Goal: Check status: Check status

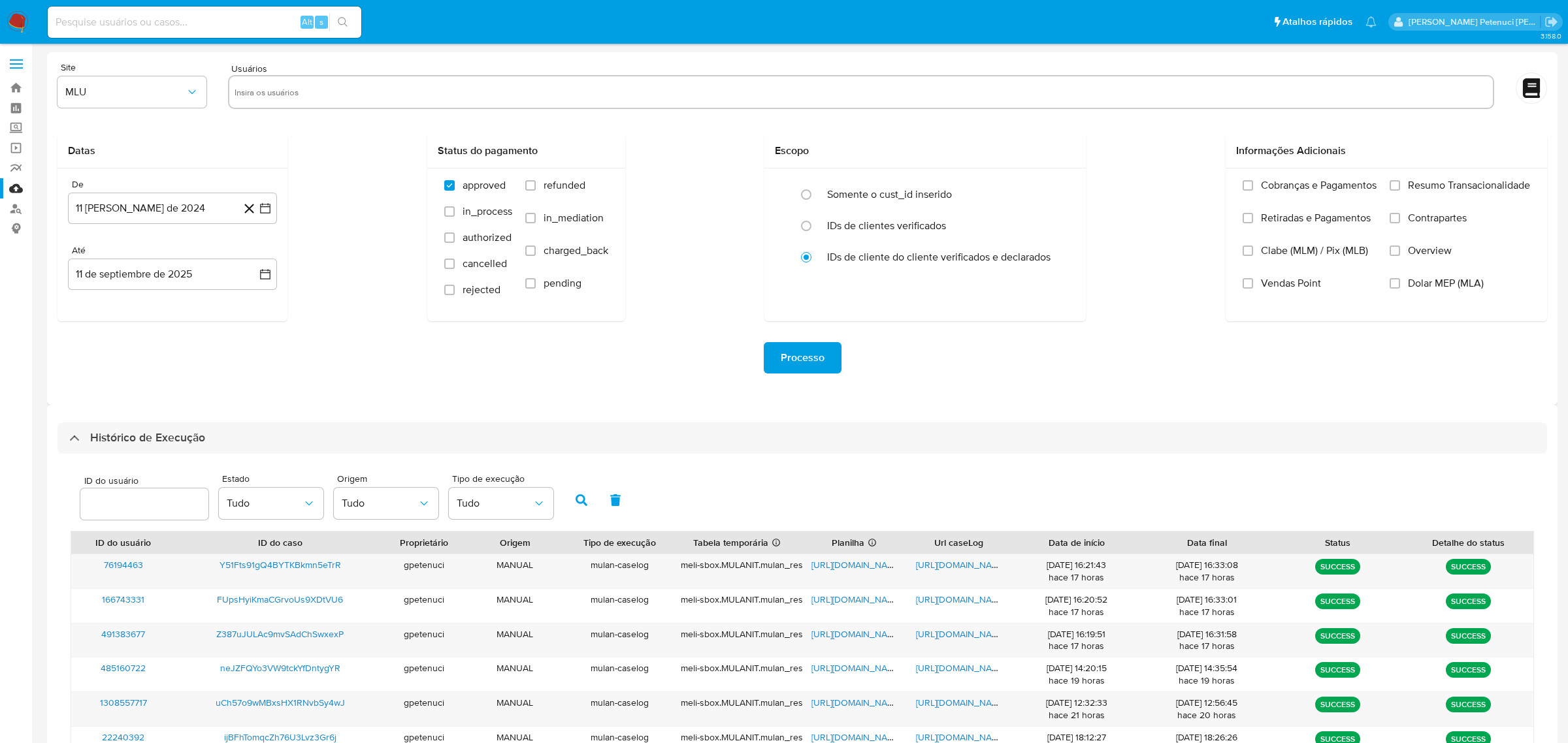
select select "10"
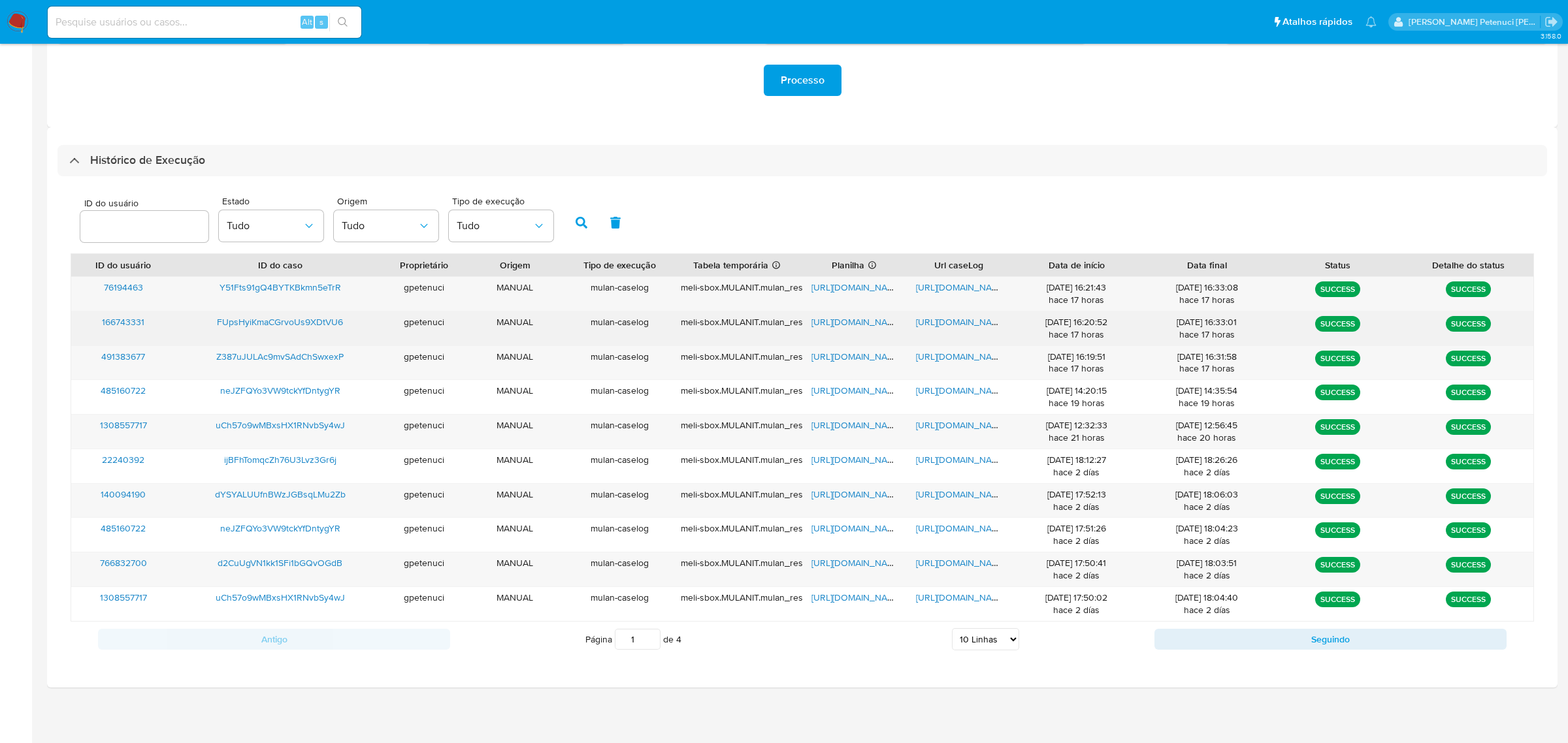
click at [869, 322] on span "https://docs.google.com/spreadsheets/d/1uBITHtnTCMtzC5Bgw-_Fde8oKFmAODhbyr306Nm…" at bounding box center [857, 322] width 90 height 13
click at [930, 318] on span "https://docs.google.com/document/d/1U8e4U-csoWLDHrTi0Am1suPk9-UyP1UA8CRxC2BvZGo…" at bounding box center [961, 322] width 90 height 13
click at [305, 329] on div "FUpsHyiKmaCGrvoUs9XDtVU6" at bounding box center [281, 328] width 209 height 34
click at [304, 324] on span "FUpsHyiKmaCGrvoUs9XDtVU6" at bounding box center [280, 322] width 126 height 13
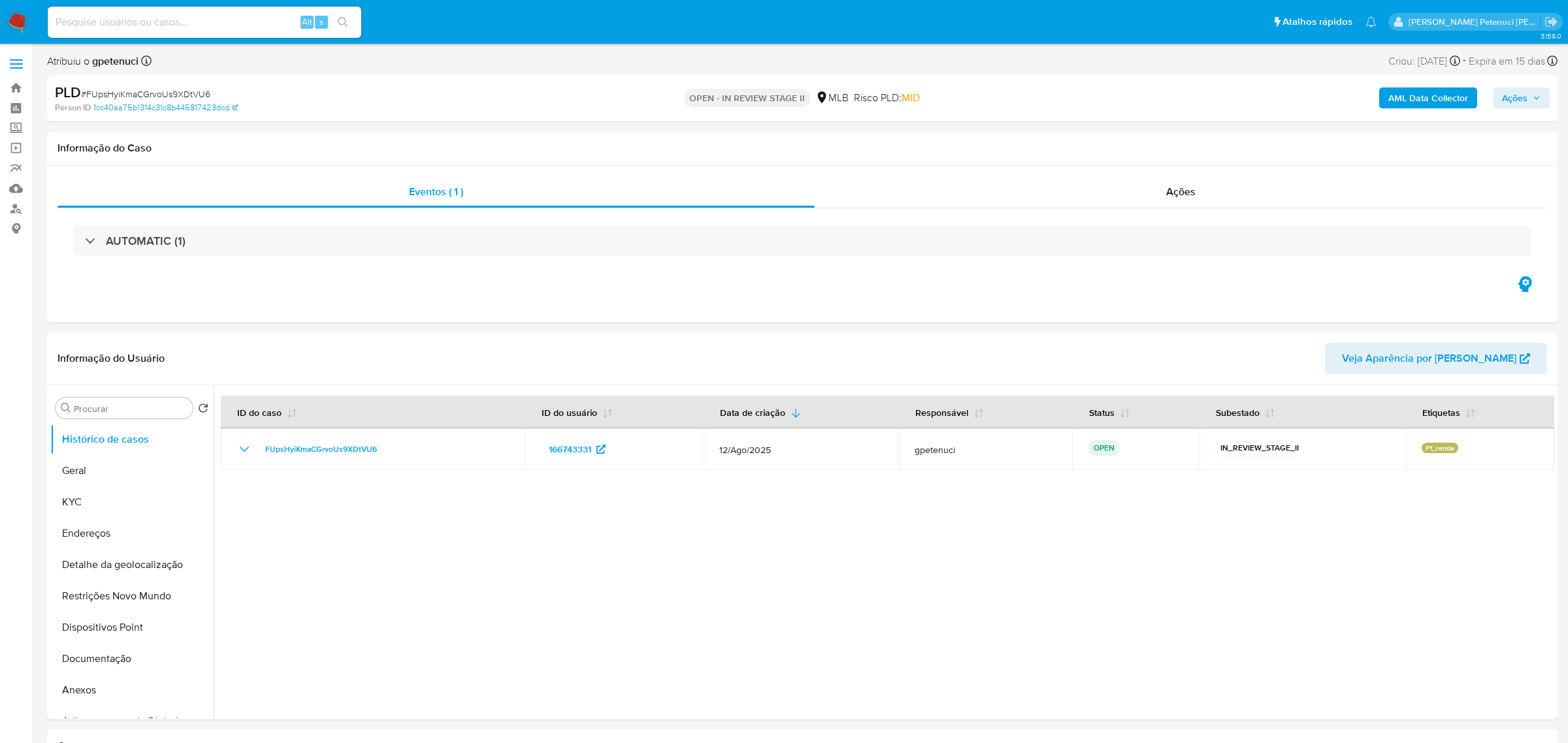
select select "10"
click at [106, 497] on button "KYC" at bounding box center [126, 502] width 152 height 32
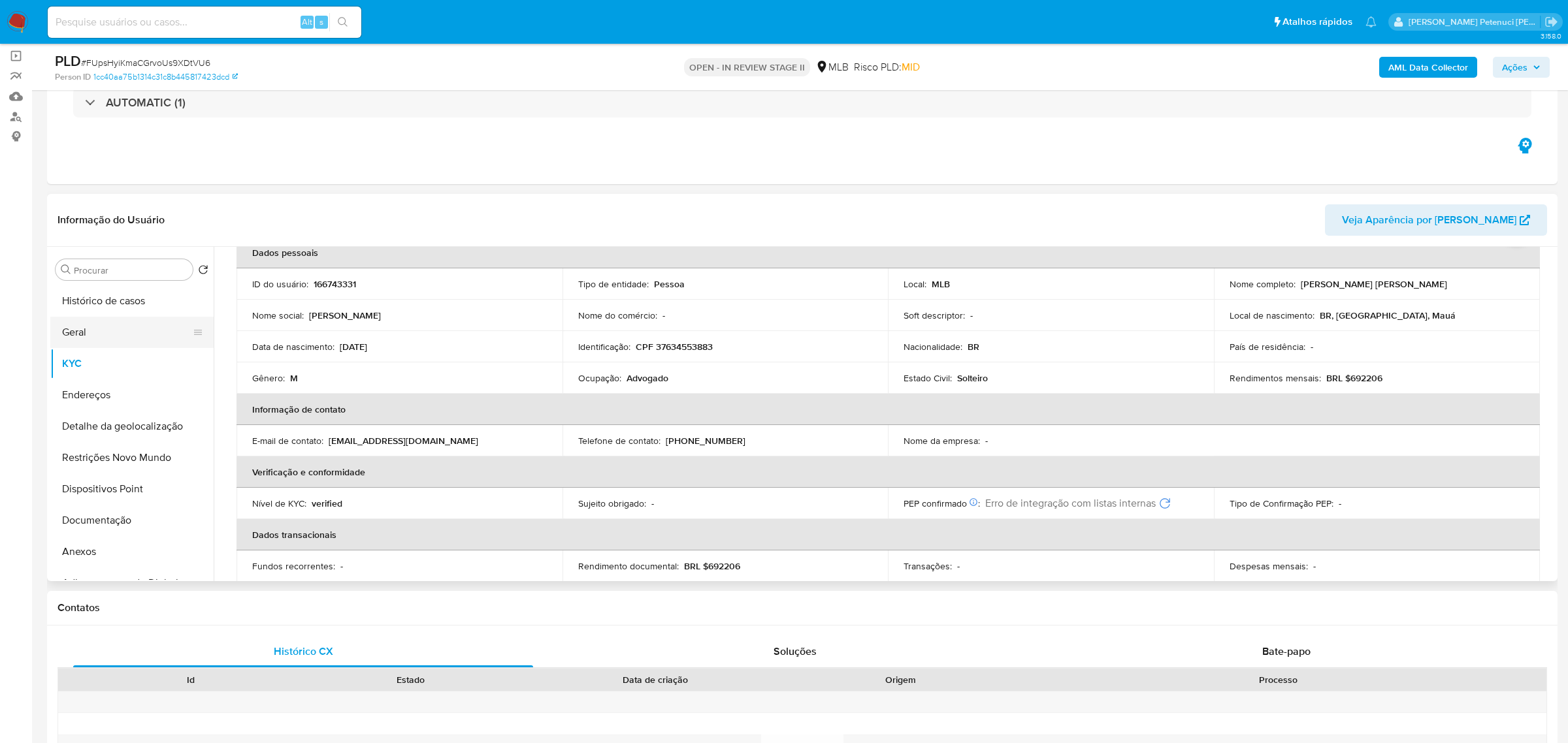
click at [79, 321] on button "Geral" at bounding box center [126, 332] width 152 height 32
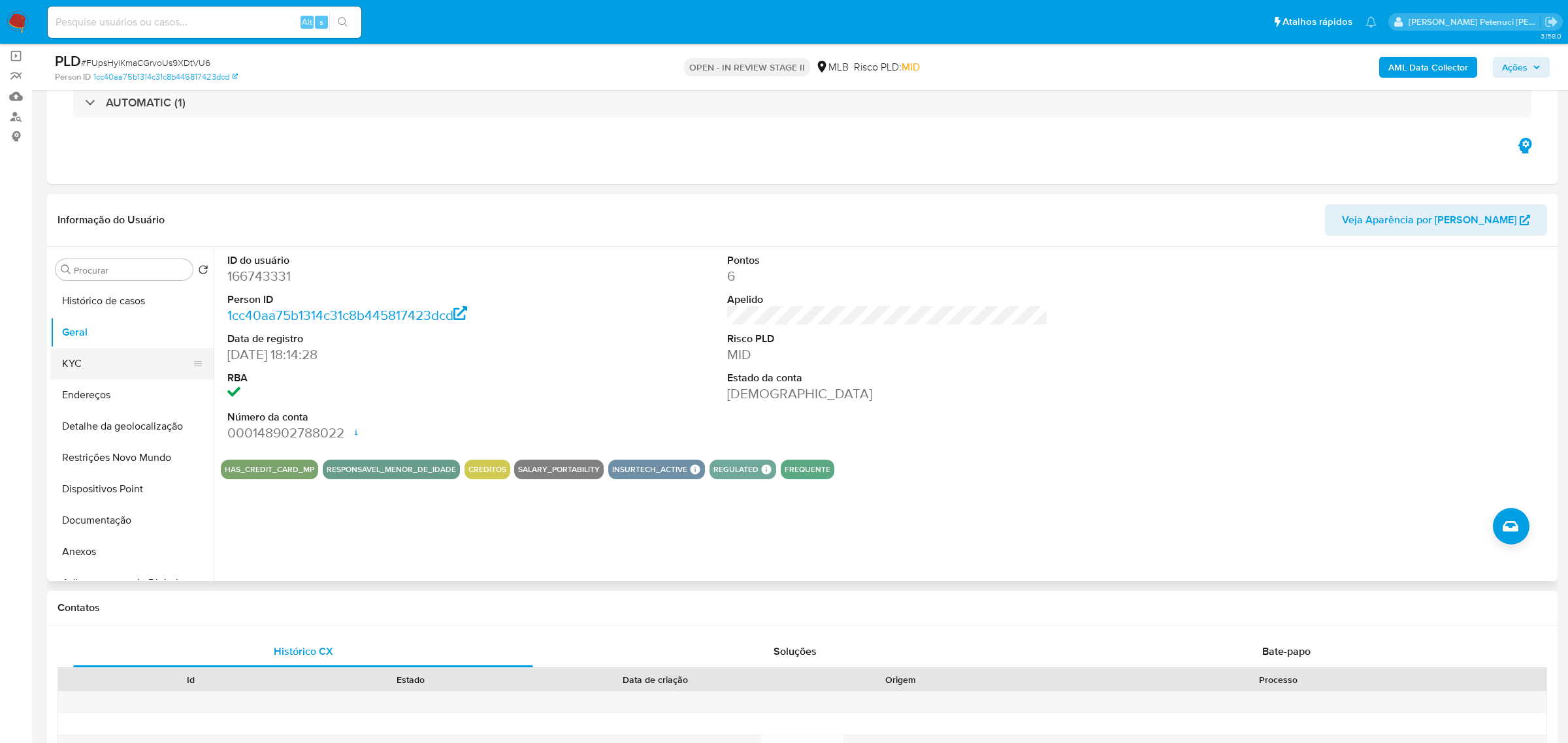
click at [117, 355] on button "KYC" at bounding box center [126, 363] width 152 height 32
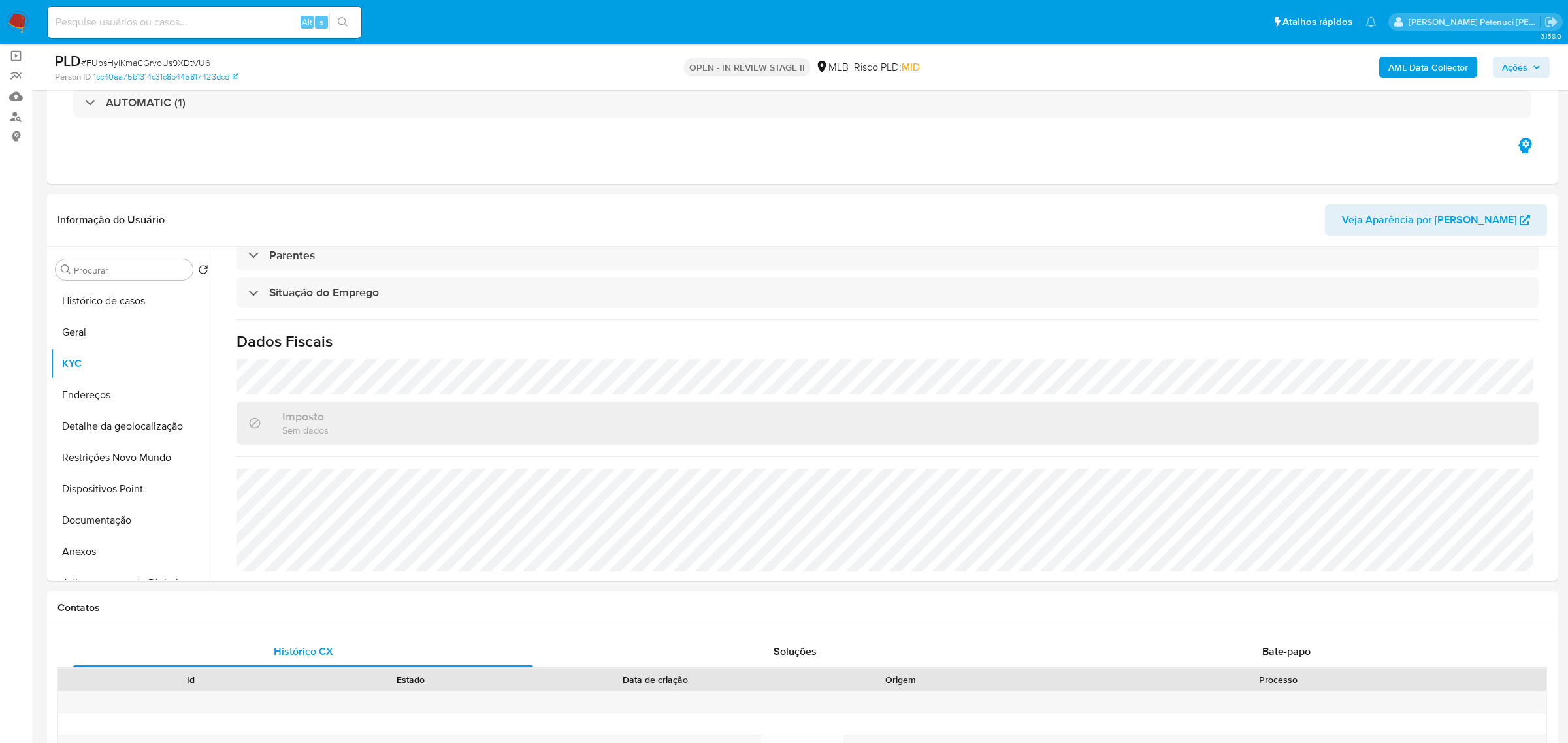
scroll to position [544, 0]
click at [110, 464] on button "Restrições Novo Mundo" at bounding box center [126, 457] width 152 height 32
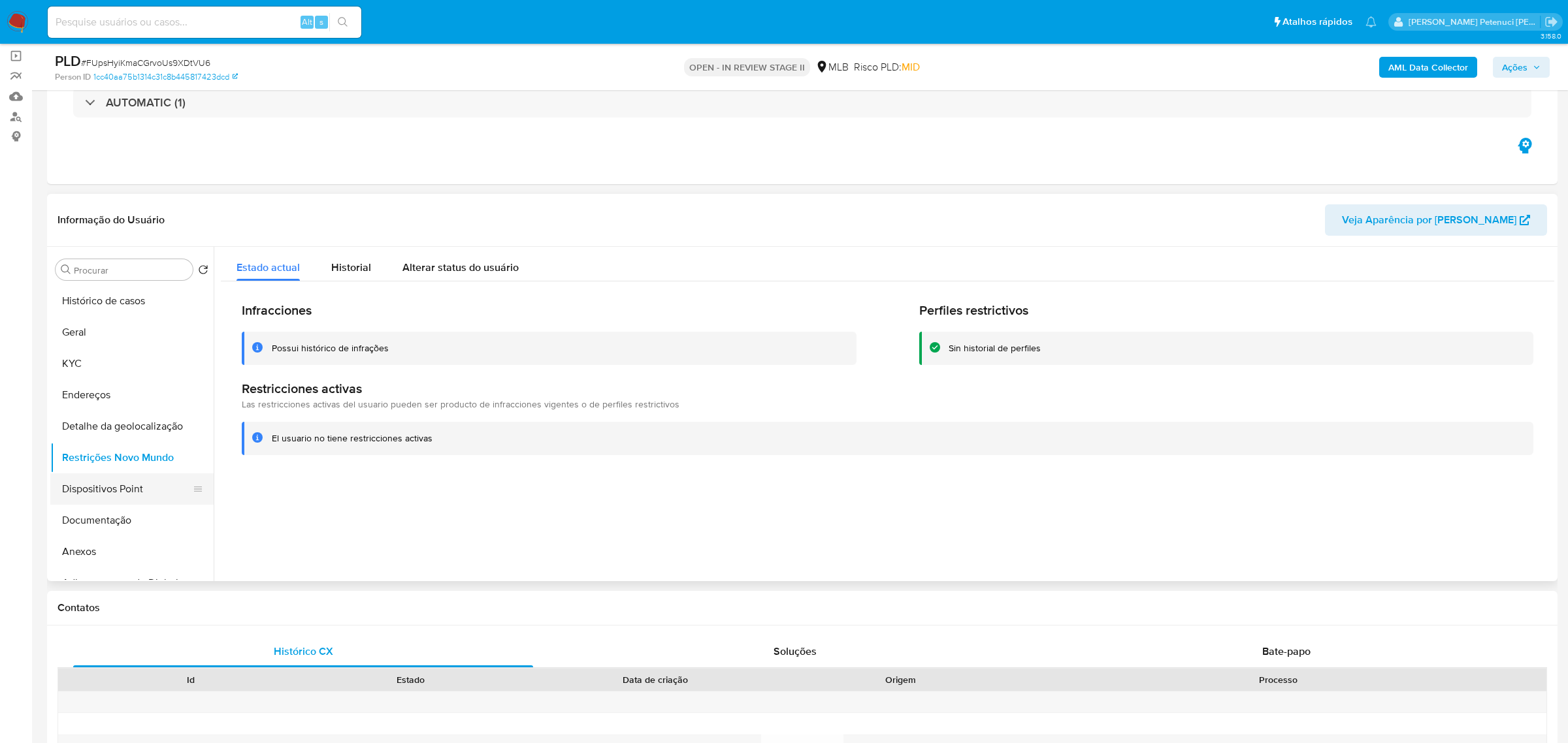
click at [114, 492] on button "Dispositivos Point" at bounding box center [126, 489] width 152 height 32
